Goal: Task Accomplishment & Management: Manage account settings

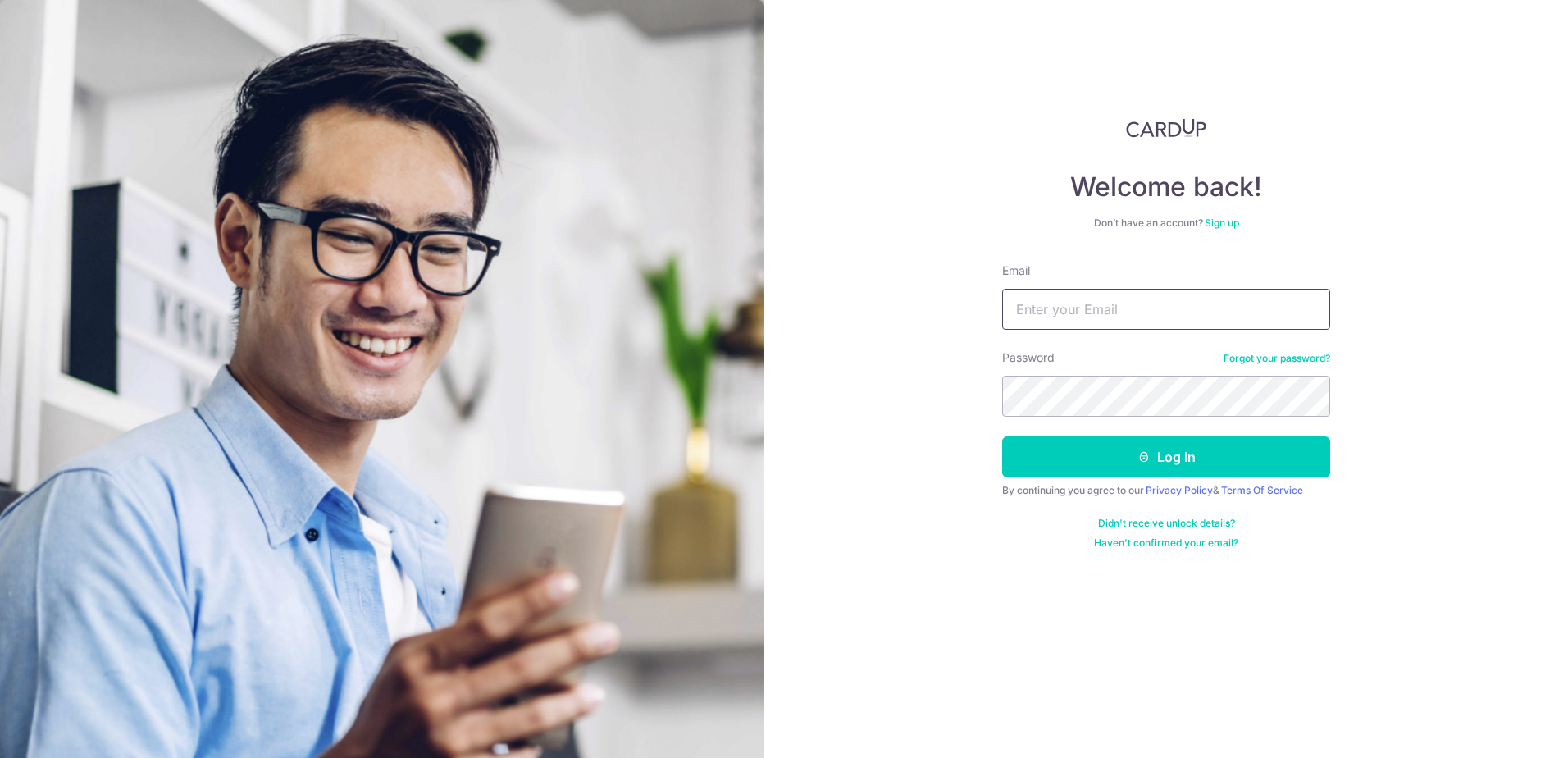
type input "[EMAIL_ADDRESS][DOMAIN_NAME]"
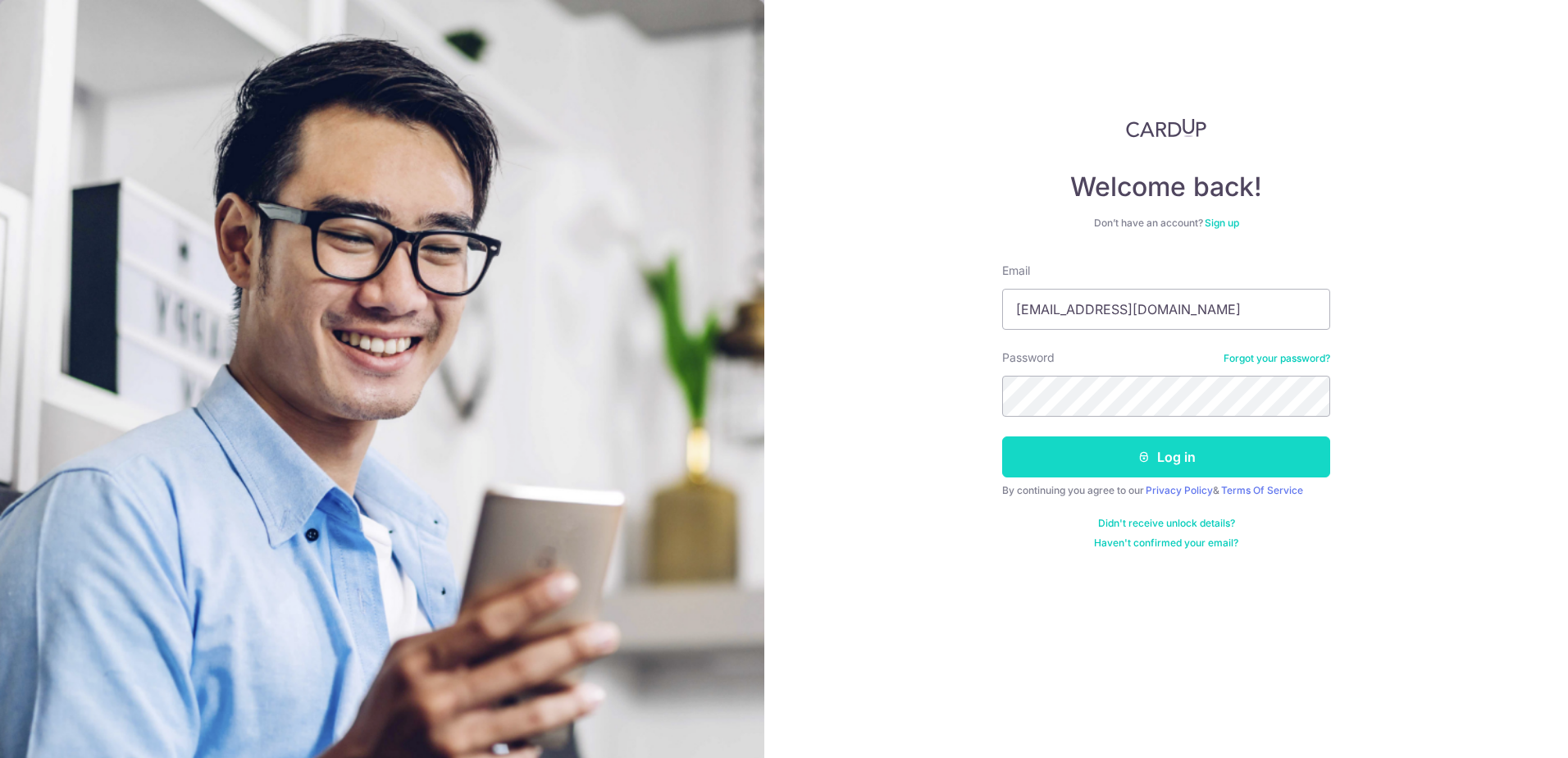
click at [1186, 460] on button "Log in" at bounding box center [1167, 457] width 328 height 41
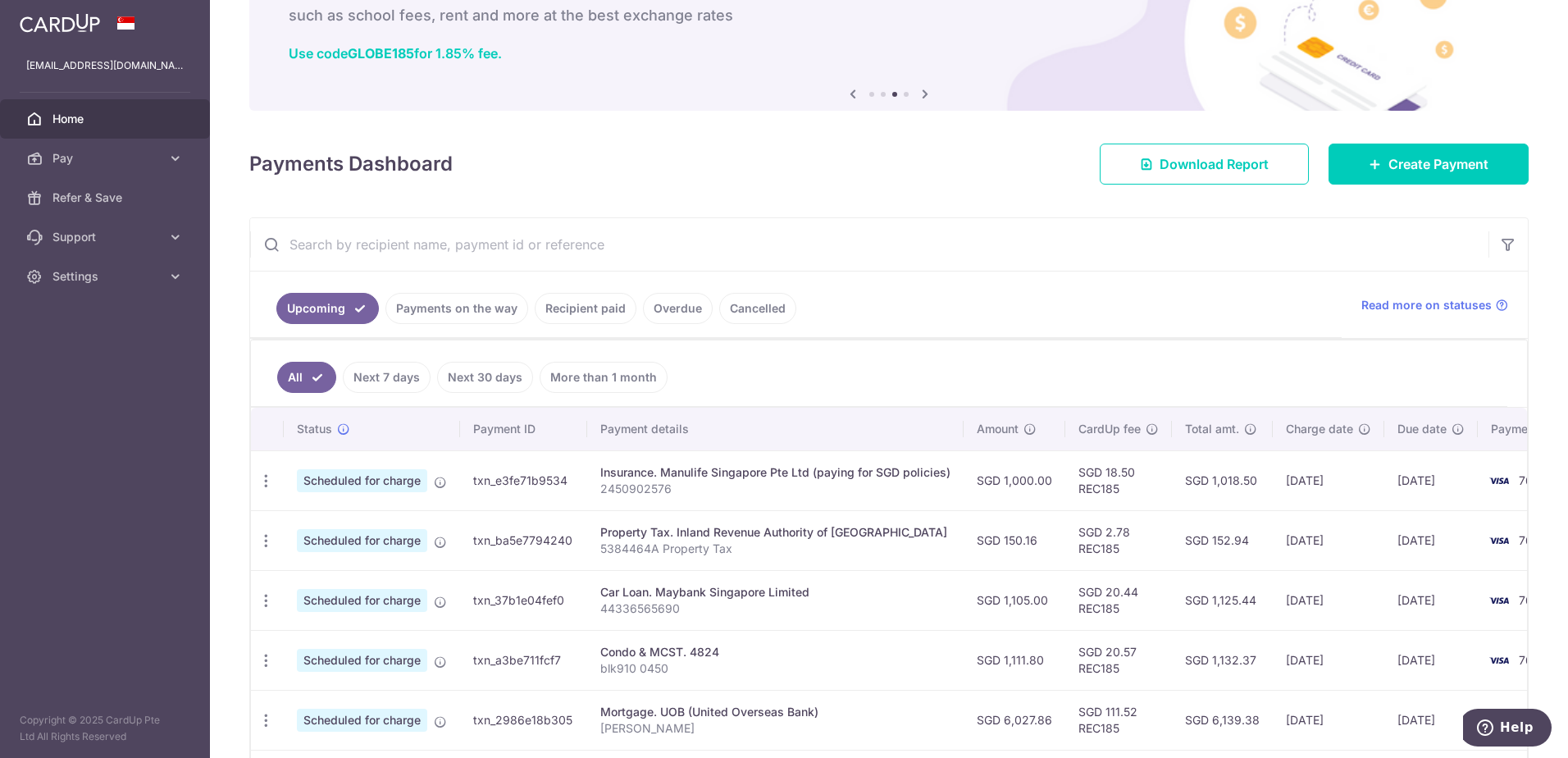
scroll to position [164, 0]
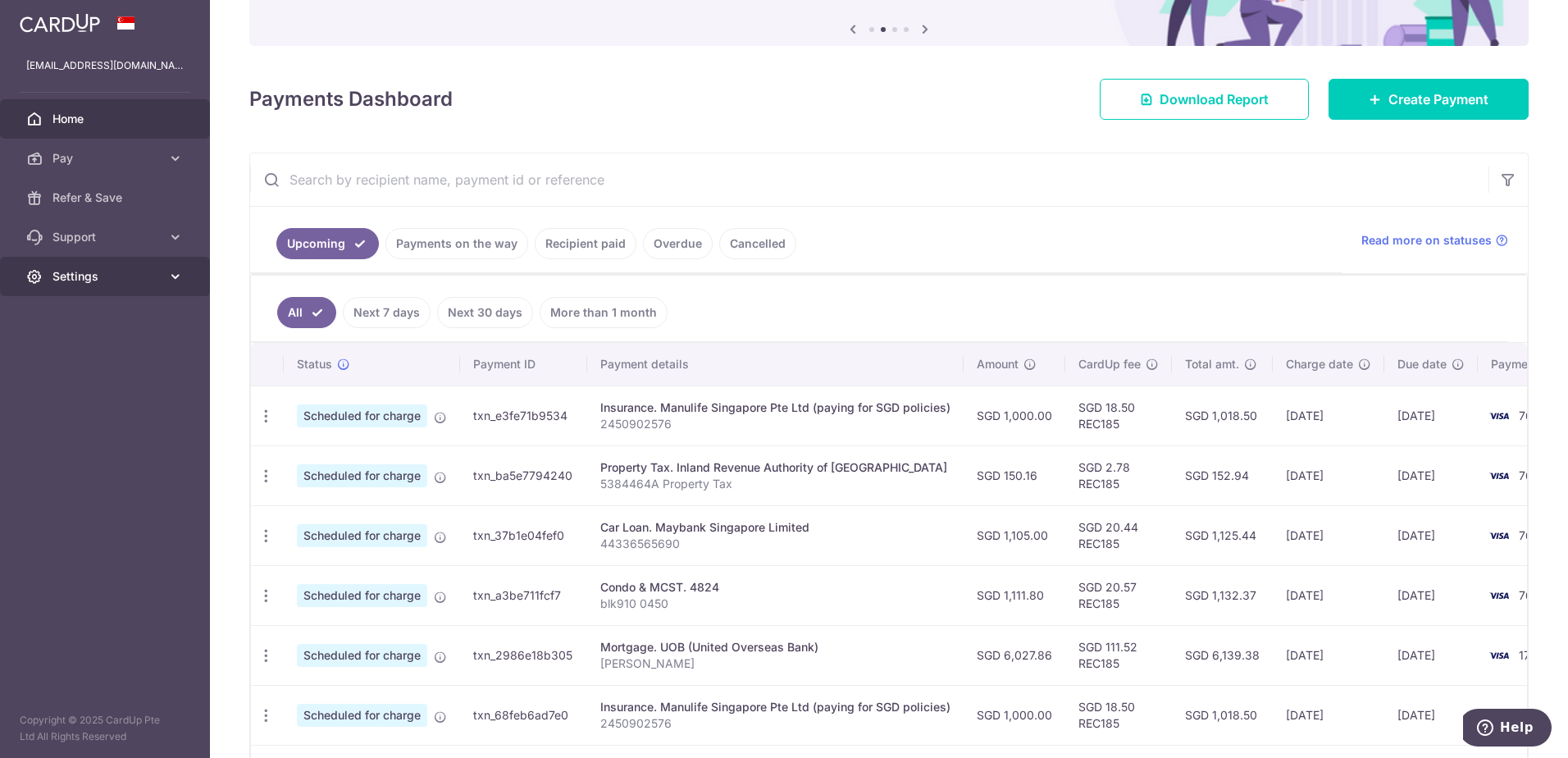
click at [78, 279] on span "Settings" at bounding box center [106, 277] width 108 height 17
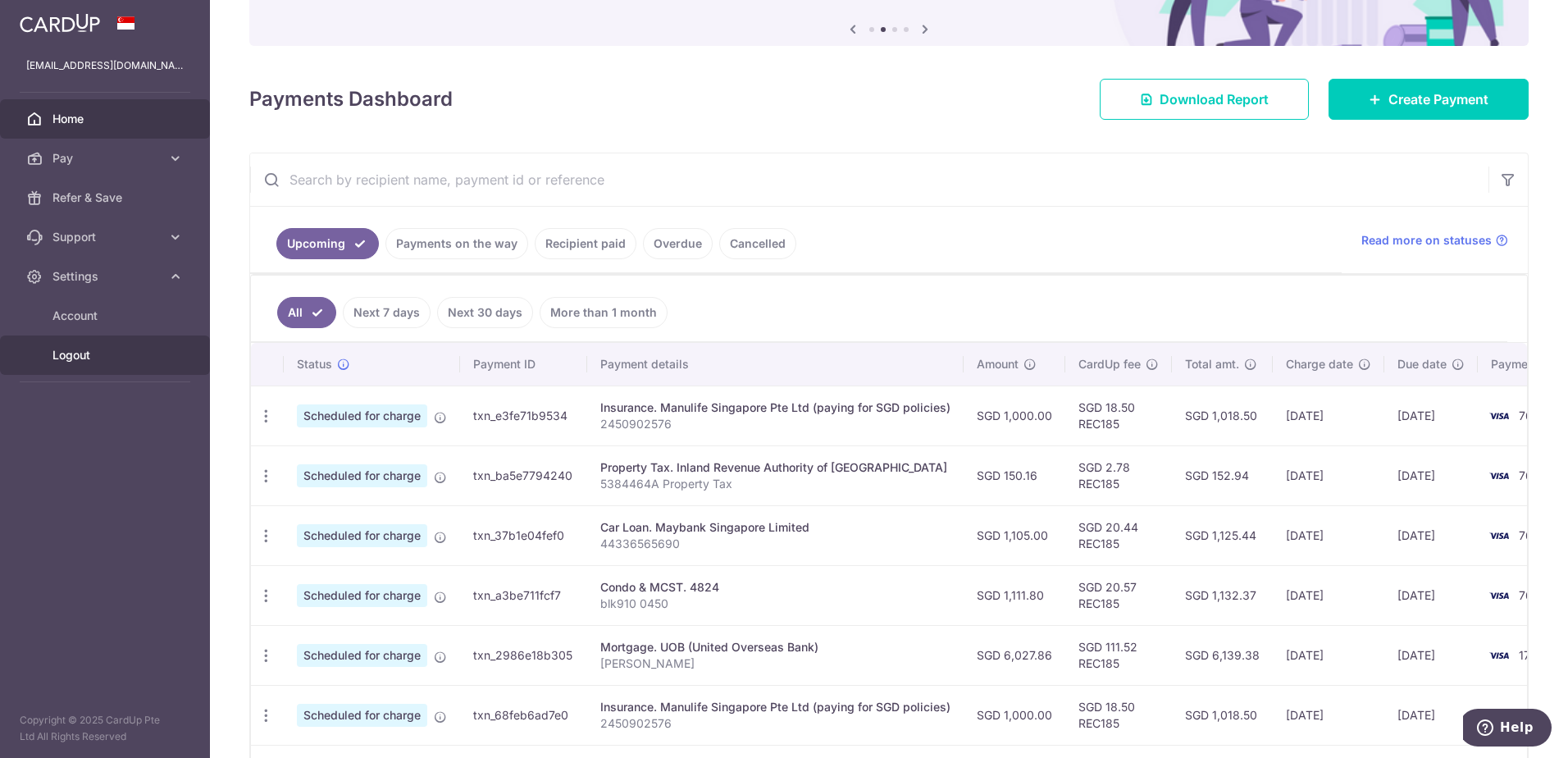
click at [84, 361] on span "Logout" at bounding box center [106, 355] width 108 height 17
